Goal: Information Seeking & Learning: Learn about a topic

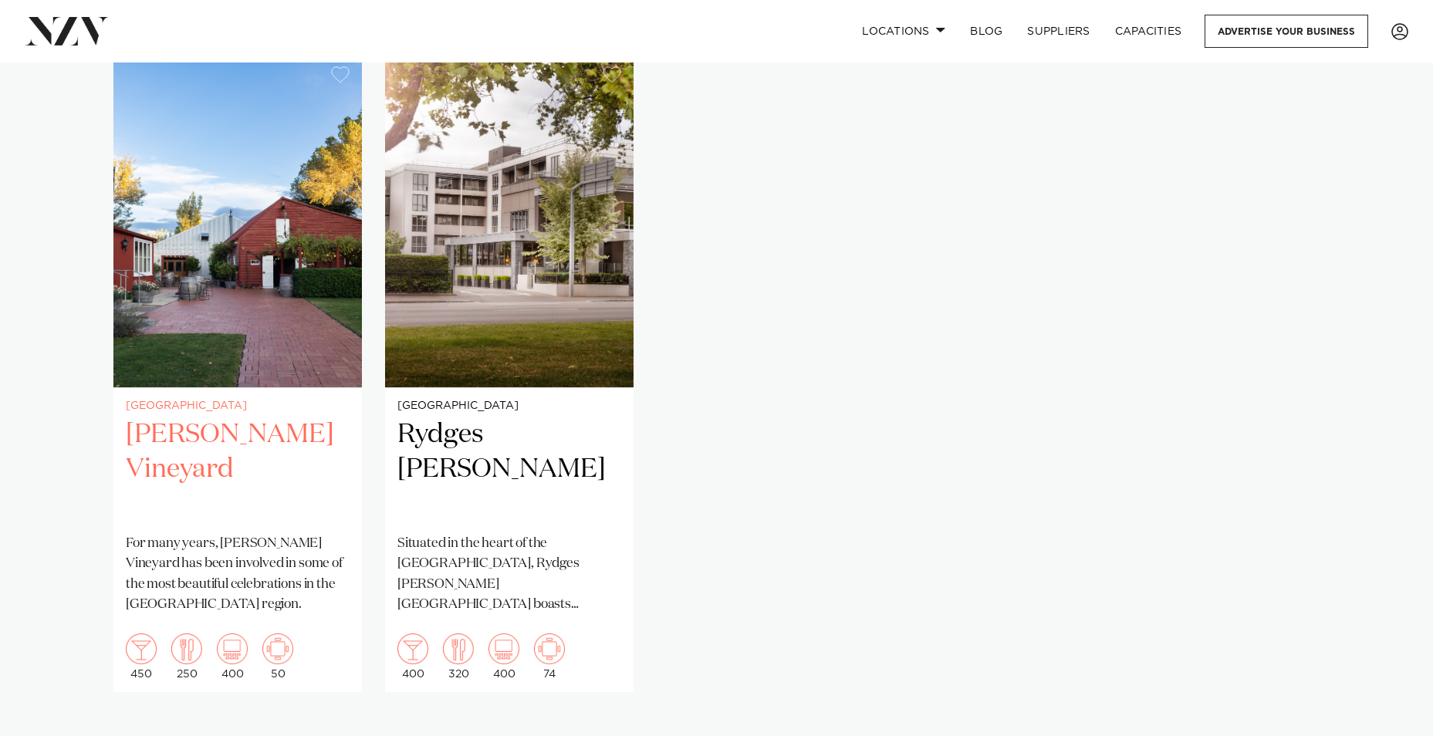
scroll to position [1080, 0]
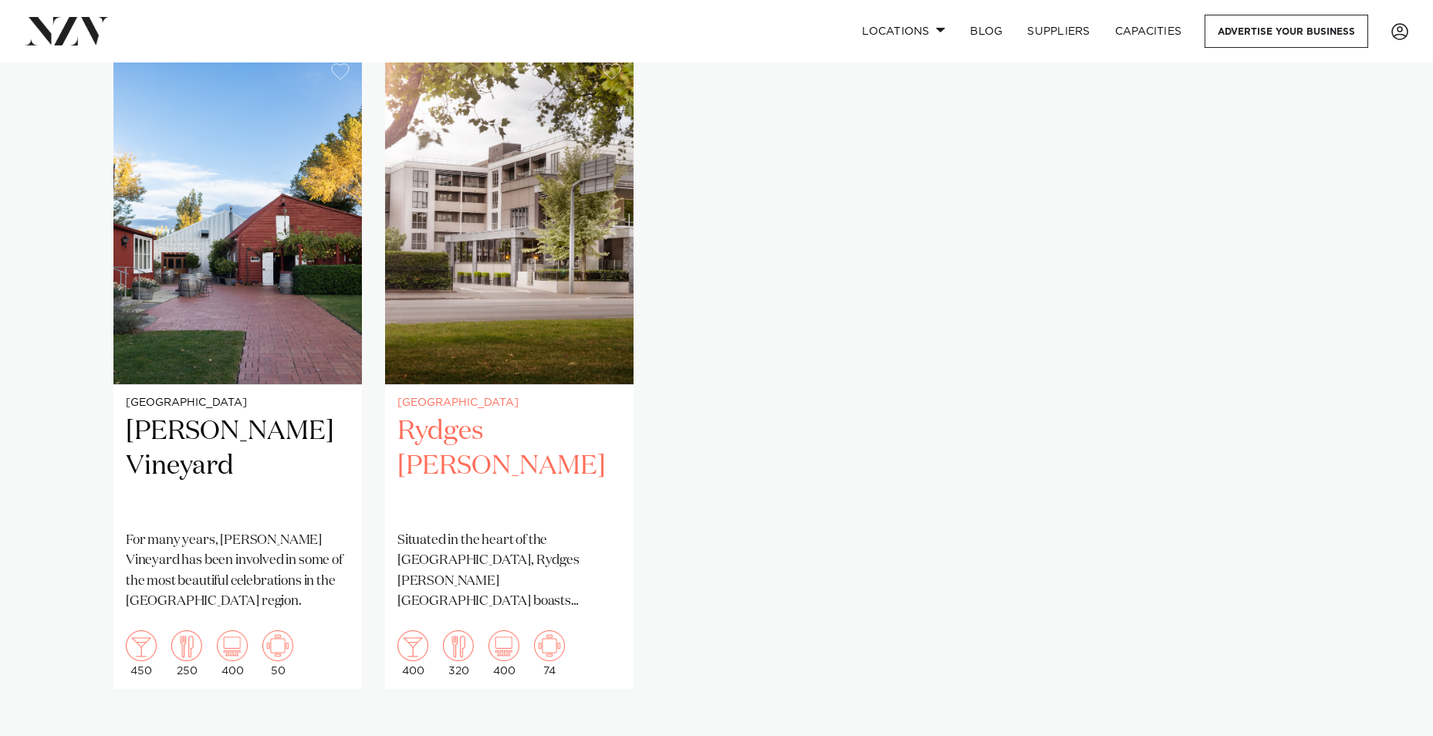
click at [499, 431] on h2 "Rydges [PERSON_NAME]" at bounding box center [509, 466] width 224 height 104
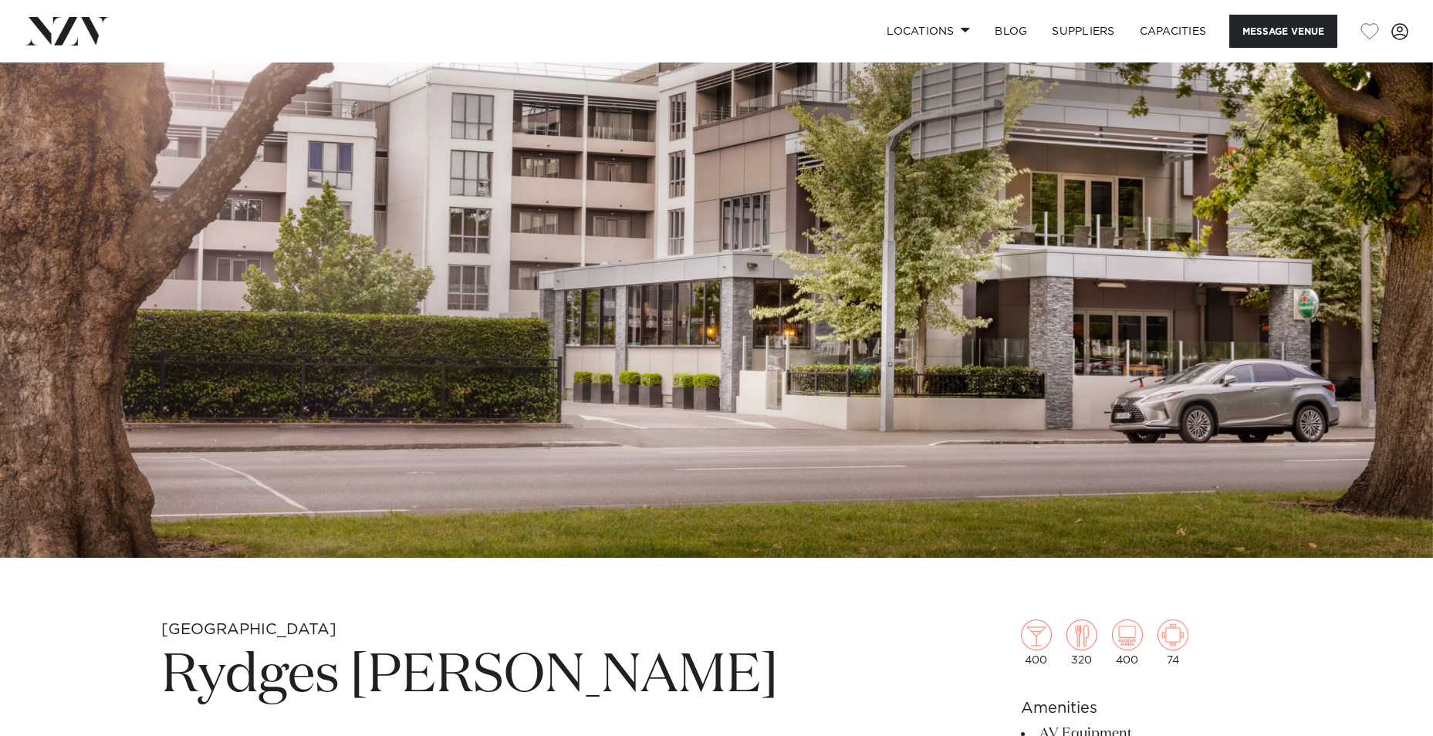
scroll to position [232, 0]
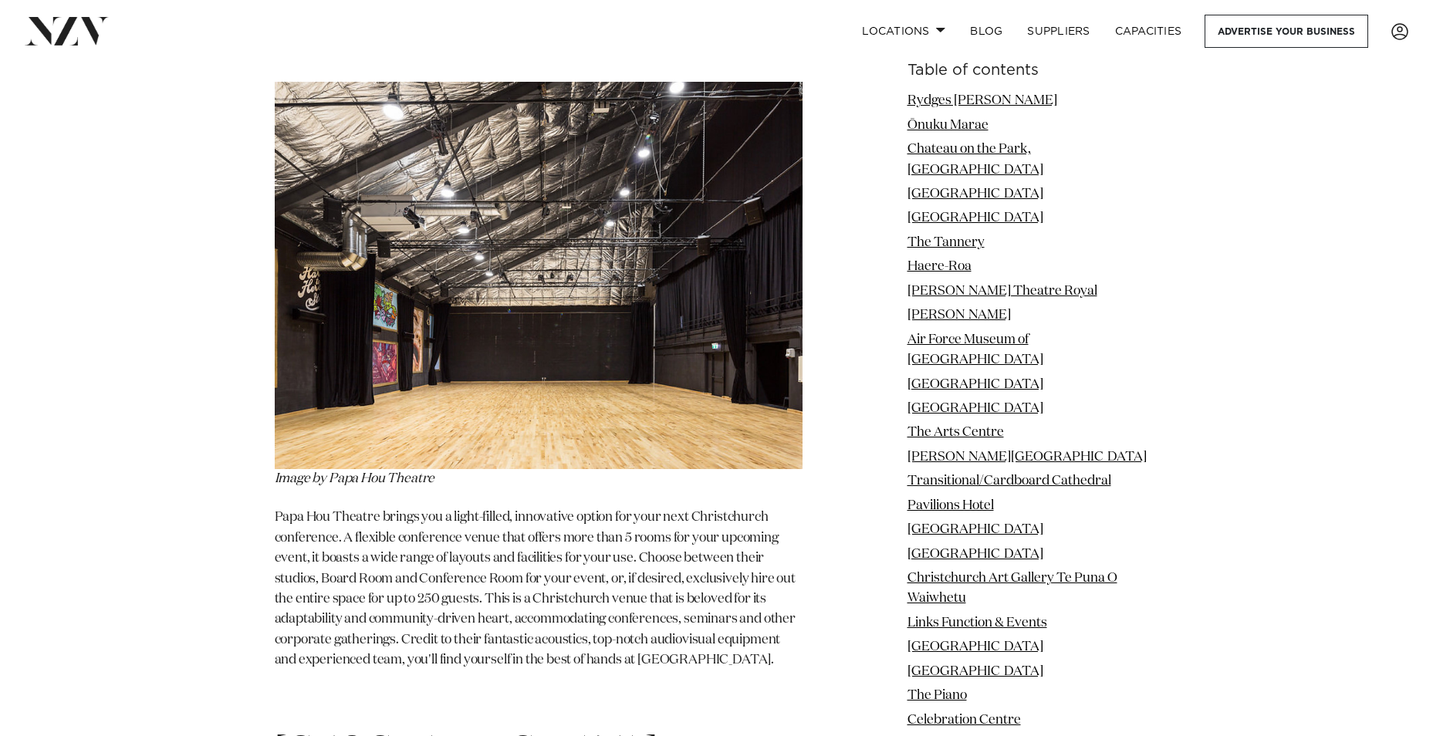
scroll to position [4013, 0]
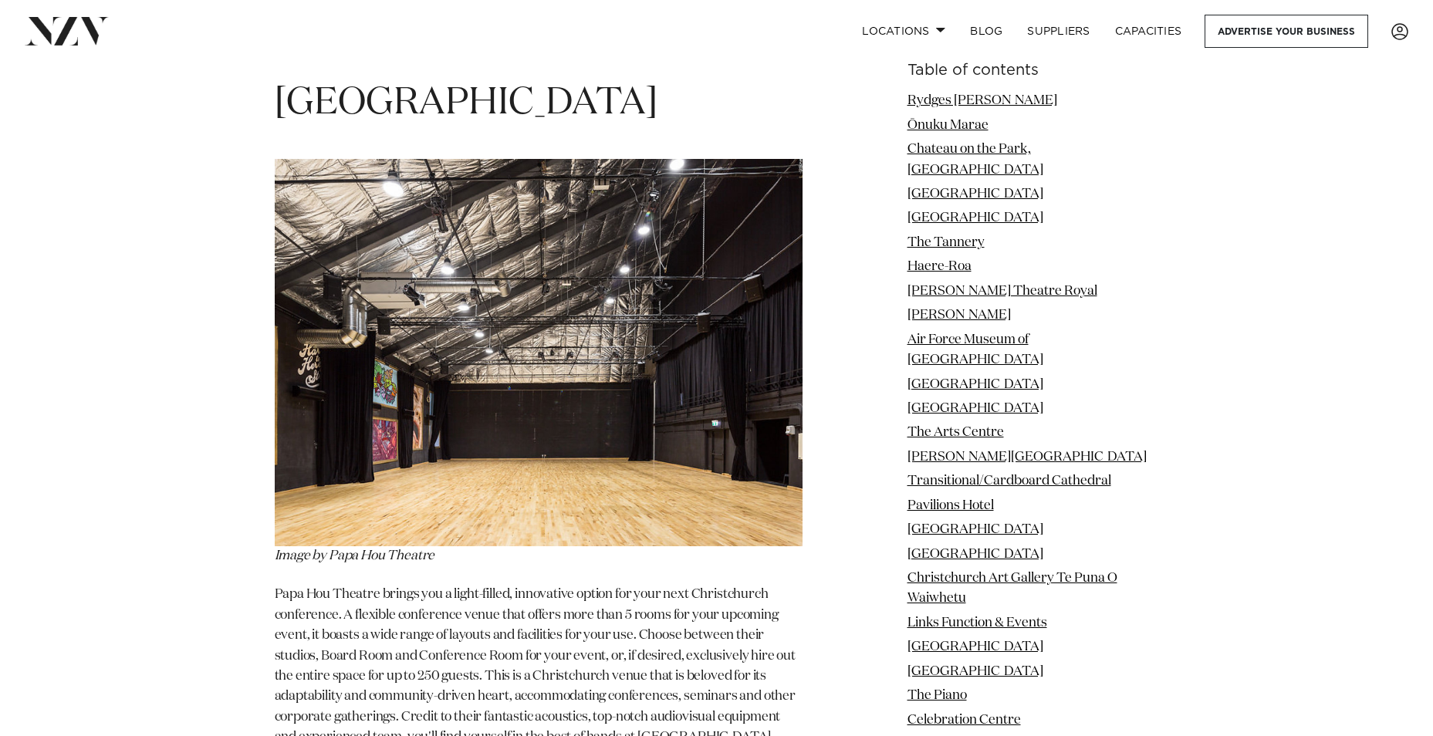
click at [512, 242] on img at bounding box center [539, 352] width 528 height 387
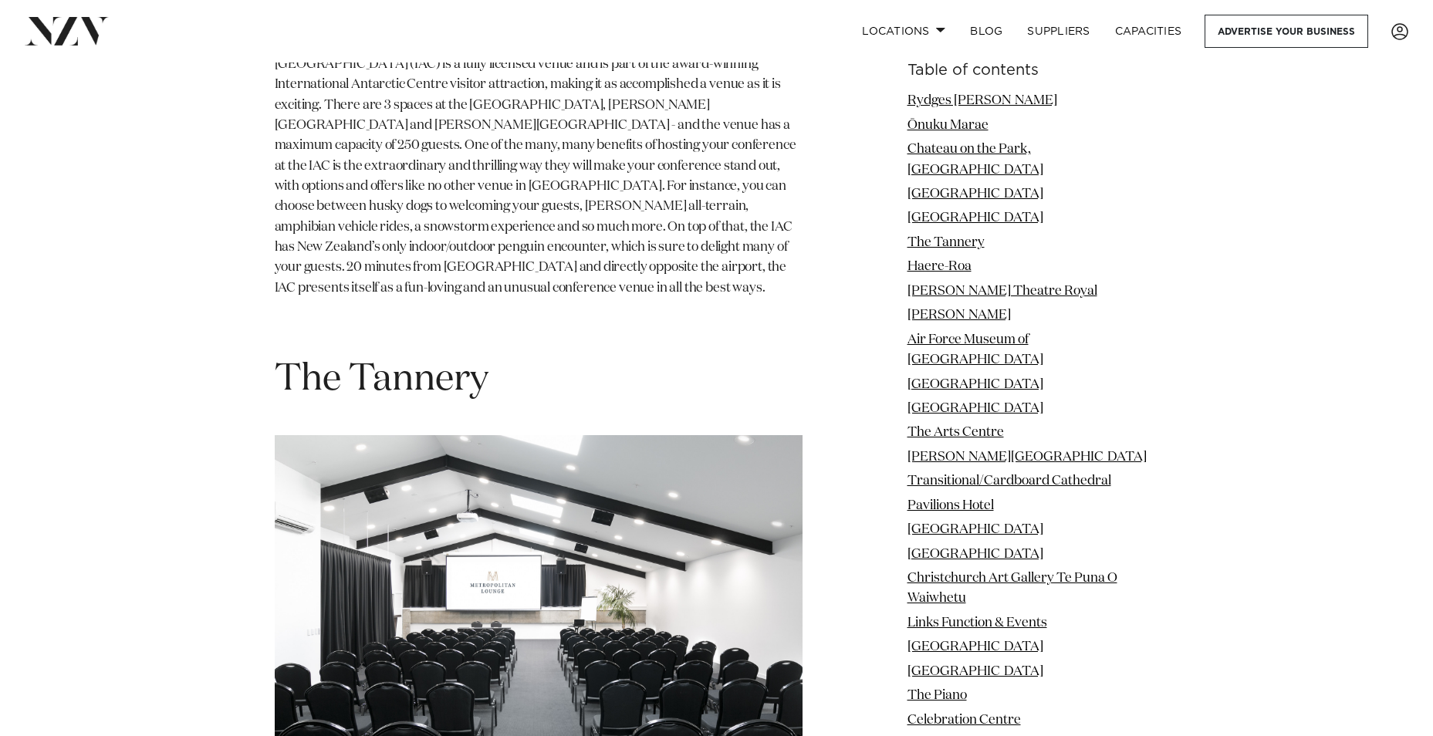
scroll to position [5479, 0]
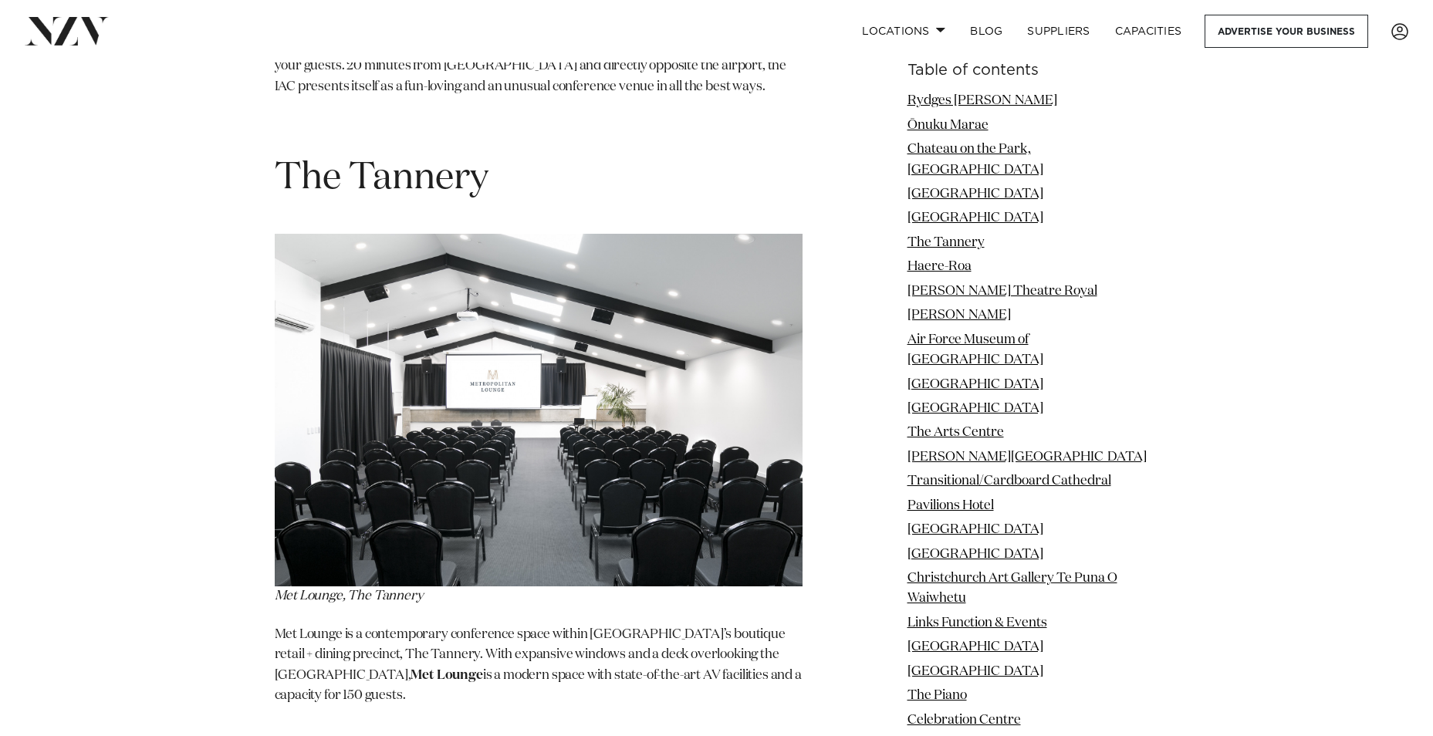
click at [409, 160] on span "The Tannery" at bounding box center [382, 178] width 214 height 37
click at [507, 625] on p "Met Lounge is a contemporary conference space within Christchurch’s boutique re…" at bounding box center [539, 665] width 528 height 81
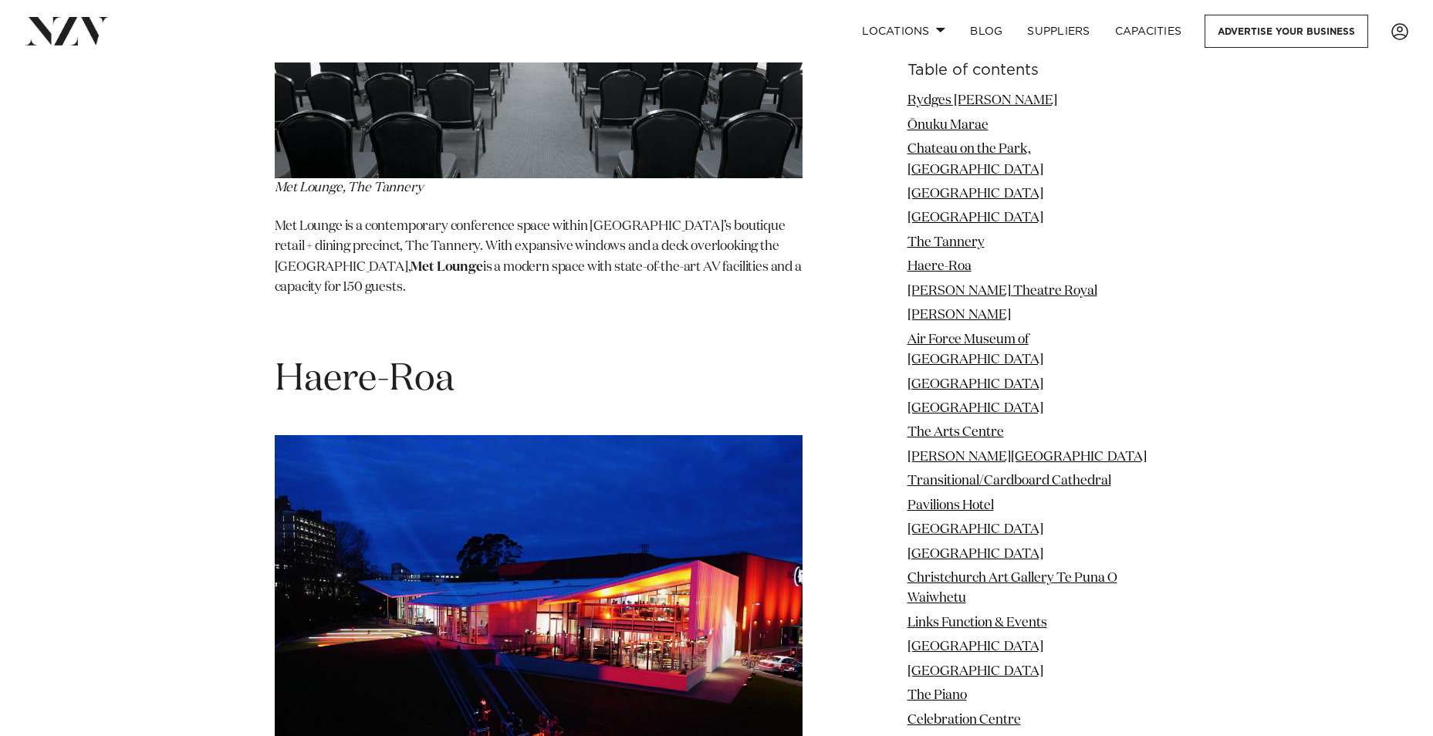
scroll to position [6251, 0]
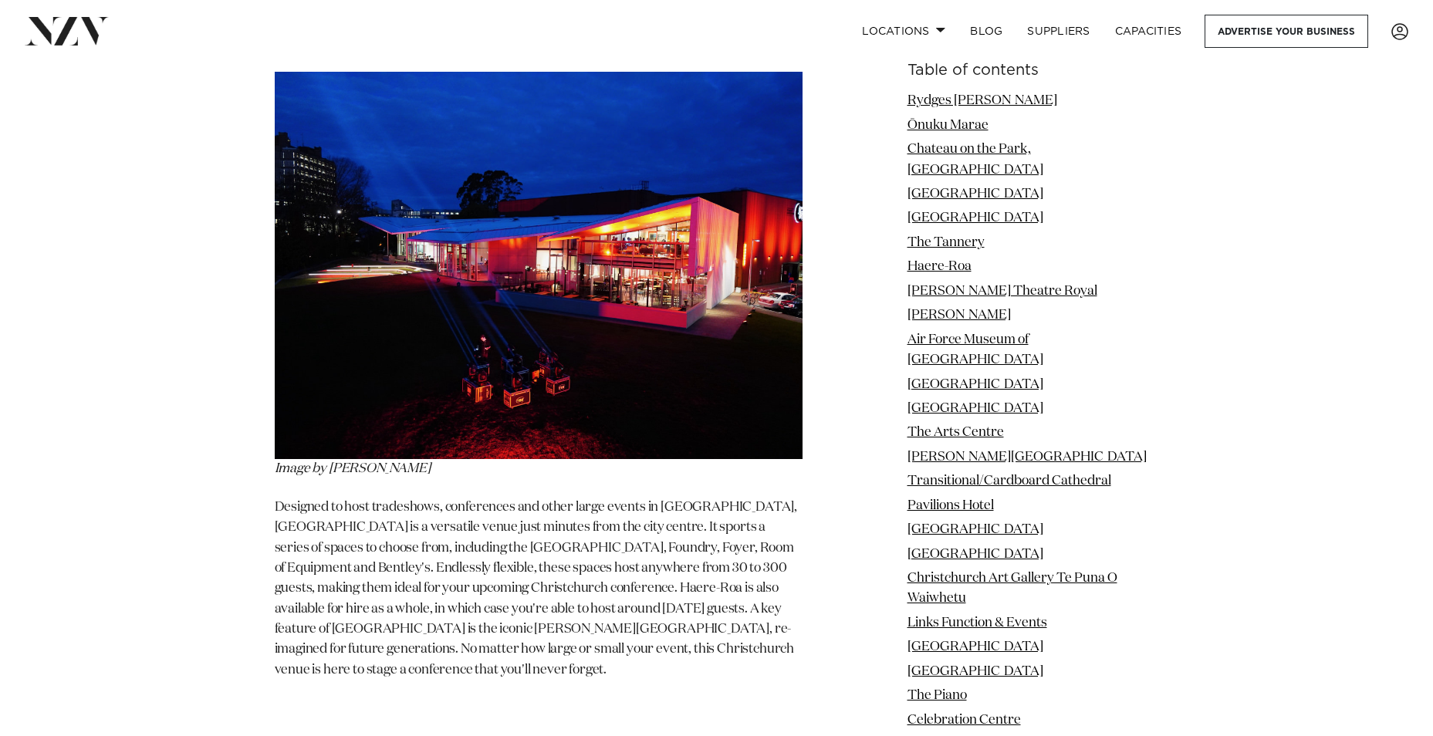
click at [580, 342] on img at bounding box center [539, 265] width 528 height 387
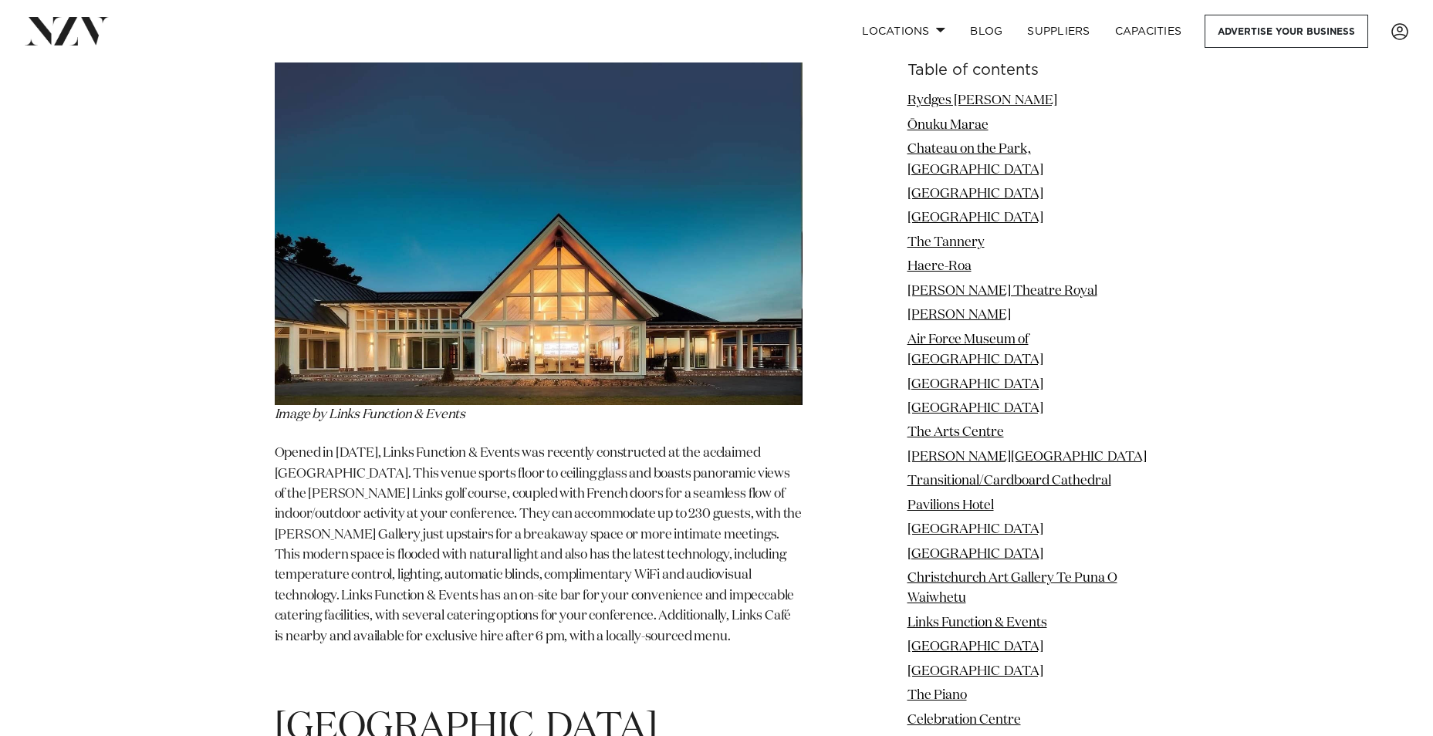
scroll to position [15820, 0]
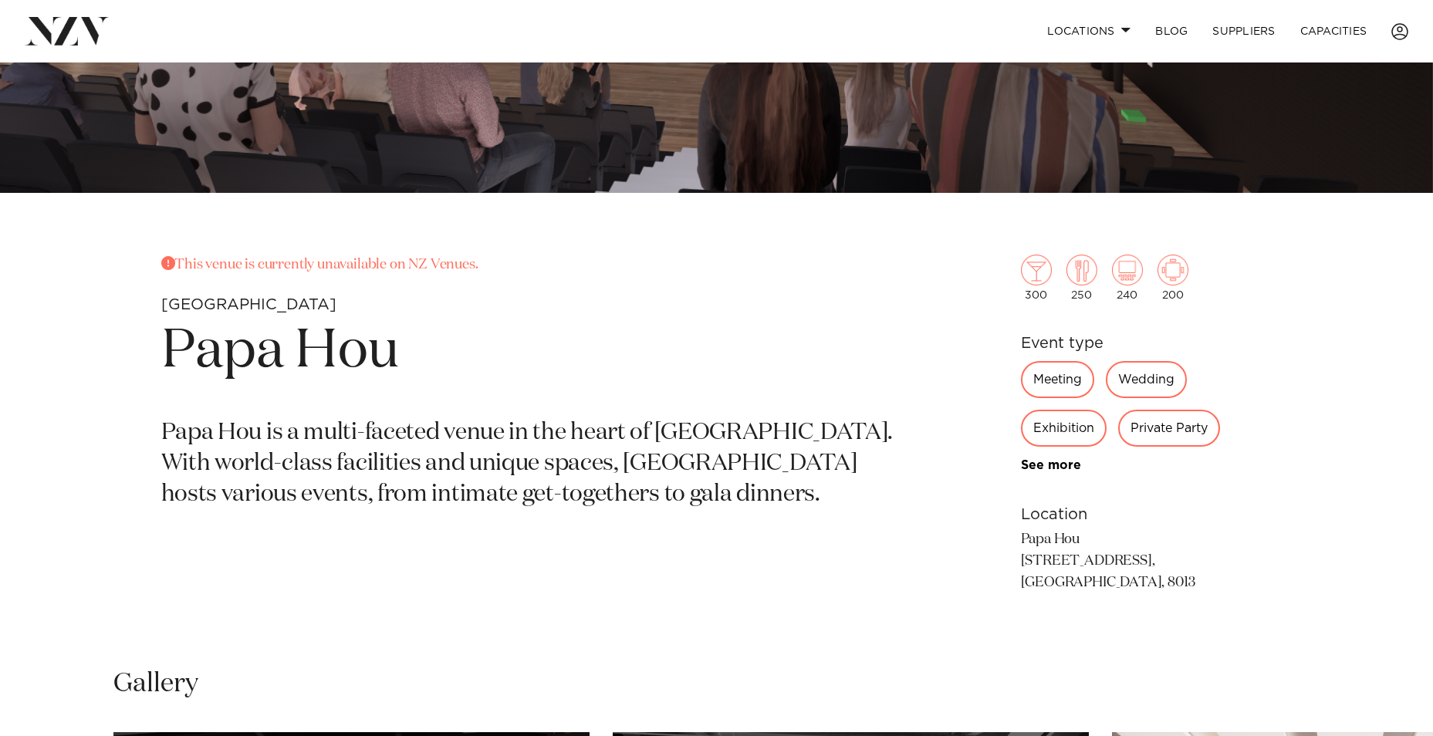
scroll to position [540, 0]
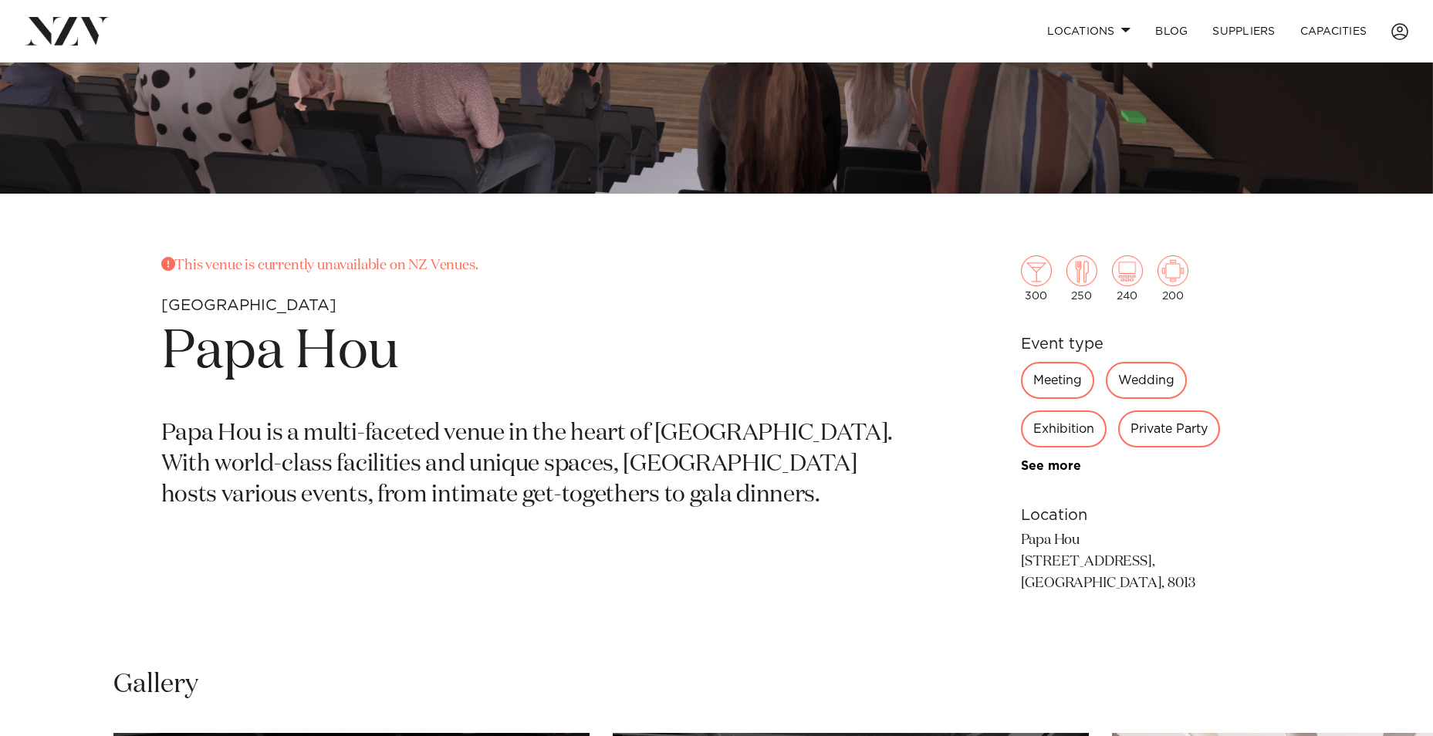
click at [1060, 374] on div "Meeting" at bounding box center [1057, 380] width 73 height 37
click at [1046, 380] on div "Meeting" at bounding box center [1057, 380] width 73 height 37
click at [1056, 428] on div "Exhibition" at bounding box center [1064, 429] width 86 height 37
click at [1175, 431] on div "Private Party" at bounding box center [1169, 429] width 102 height 37
click at [1066, 460] on link "See more" at bounding box center [1081, 466] width 120 height 12
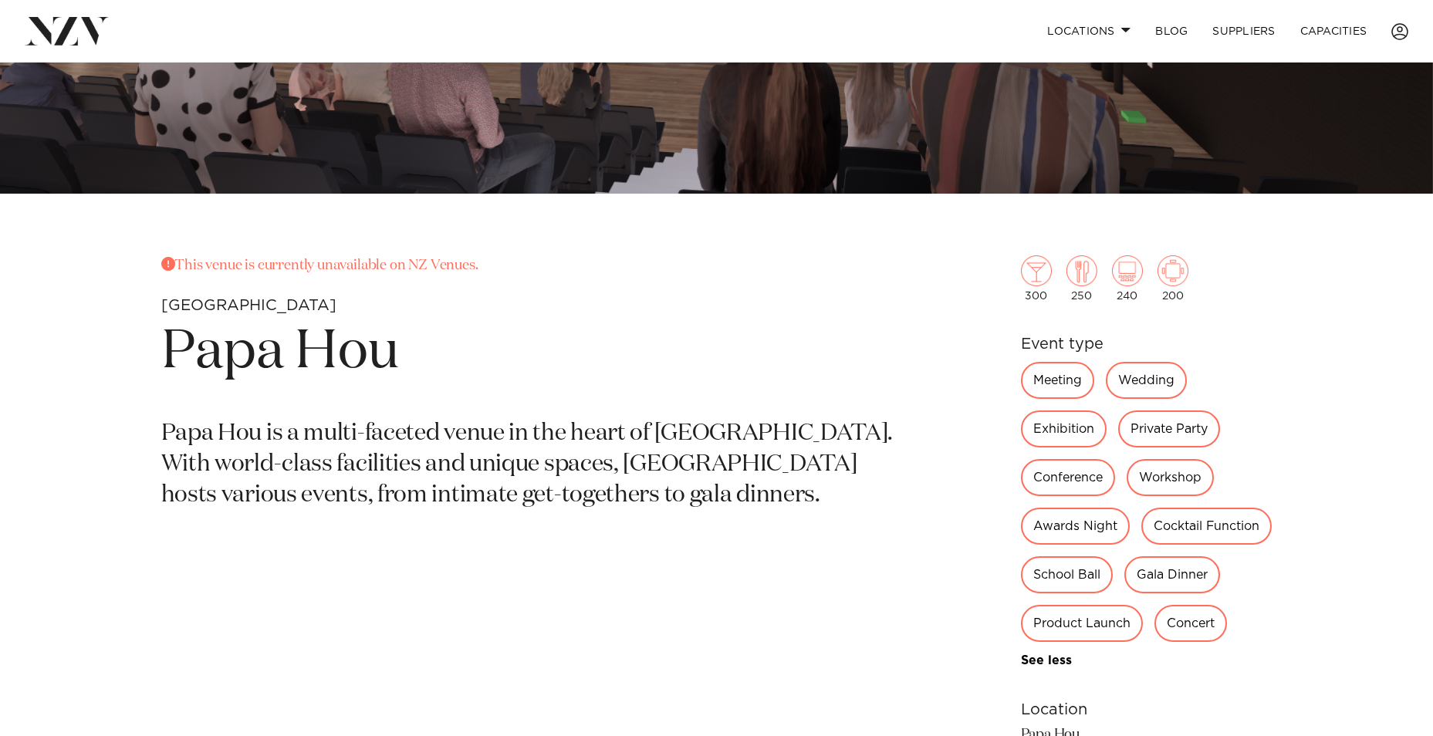
click at [1053, 479] on div "Conference" at bounding box center [1068, 477] width 94 height 37
click at [1062, 376] on div "Meeting" at bounding box center [1057, 380] width 73 height 37
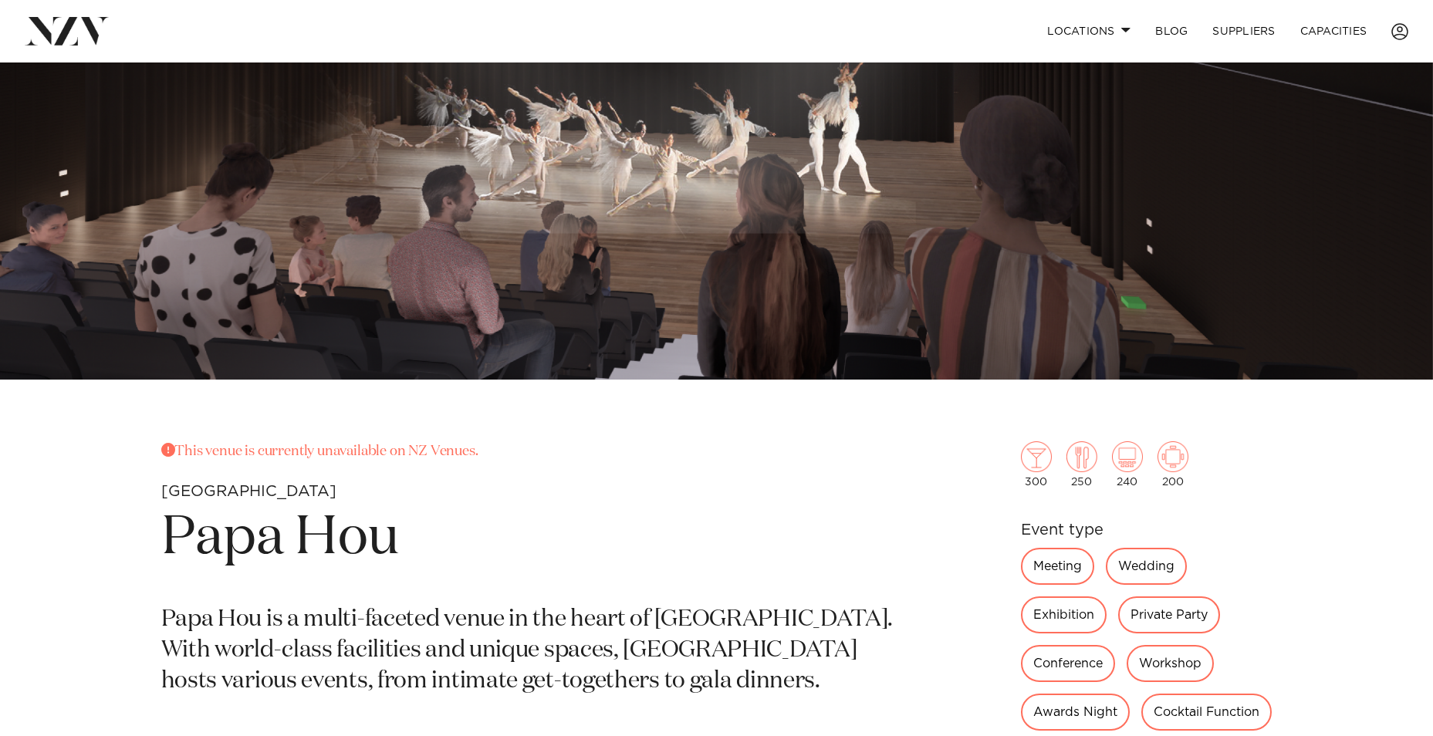
scroll to position [0, 0]
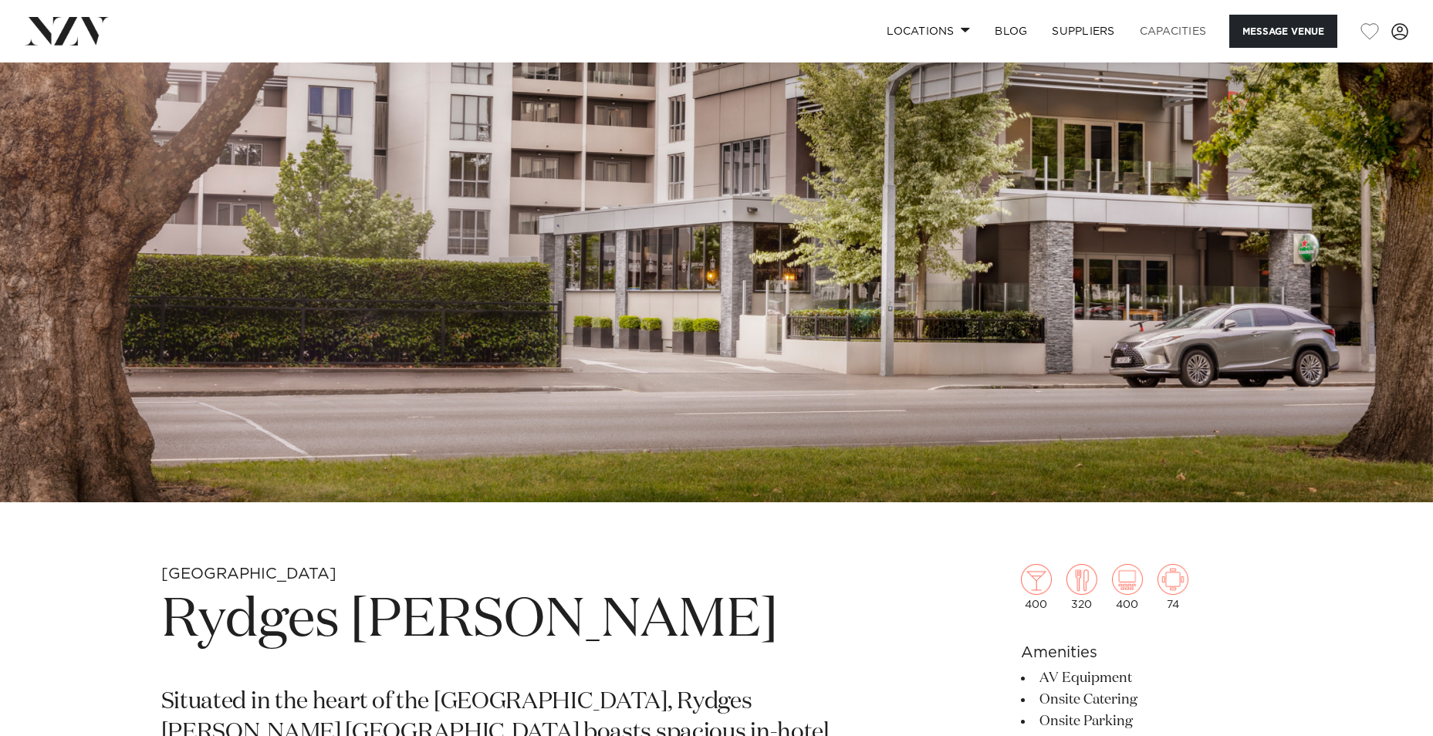
click at [1164, 32] on link "Capacities" at bounding box center [1173, 31] width 92 height 33
